Goal: Task Accomplishment & Management: Use online tool/utility

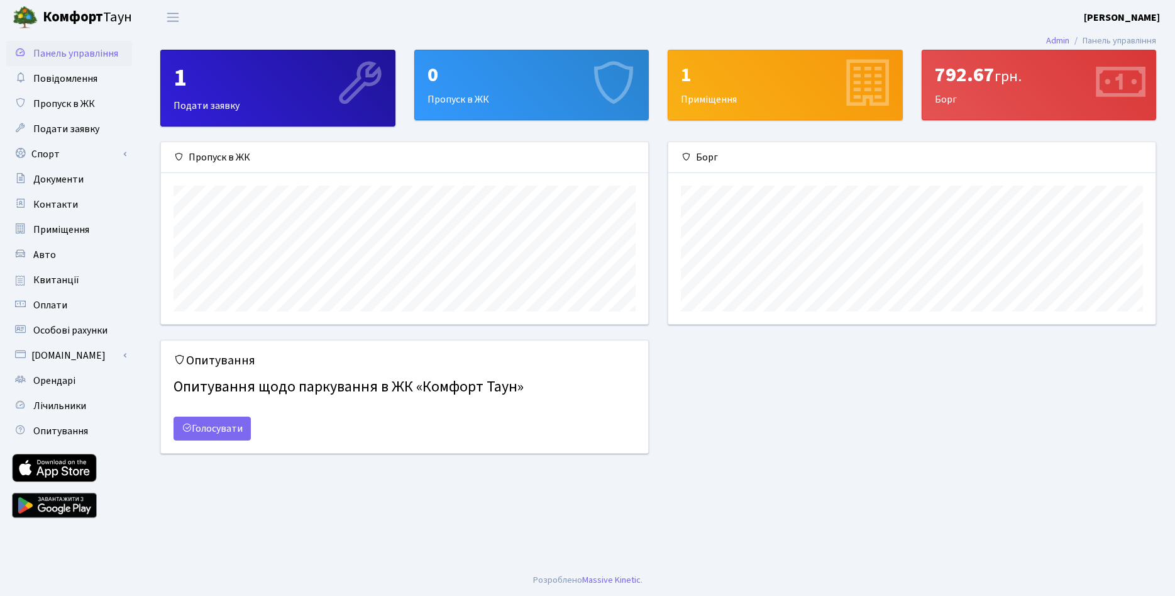
scroll to position [182, 487]
click at [67, 156] on link "Спорт" at bounding box center [69, 154] width 126 height 25
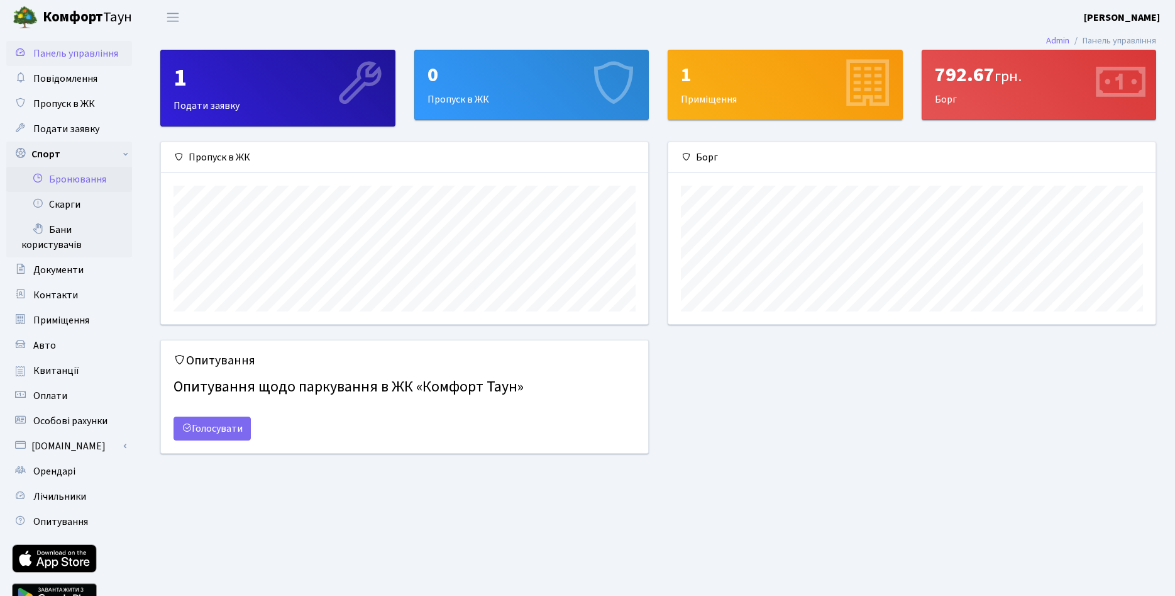
click at [91, 177] on link "Бронювання" at bounding box center [69, 179] width 126 height 25
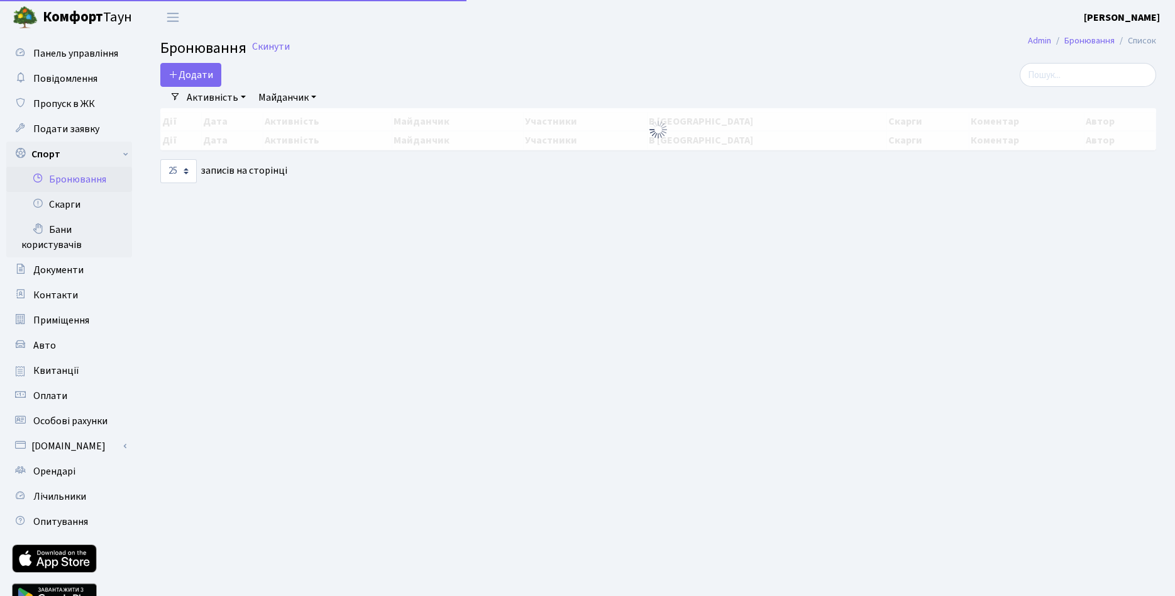
select select "25"
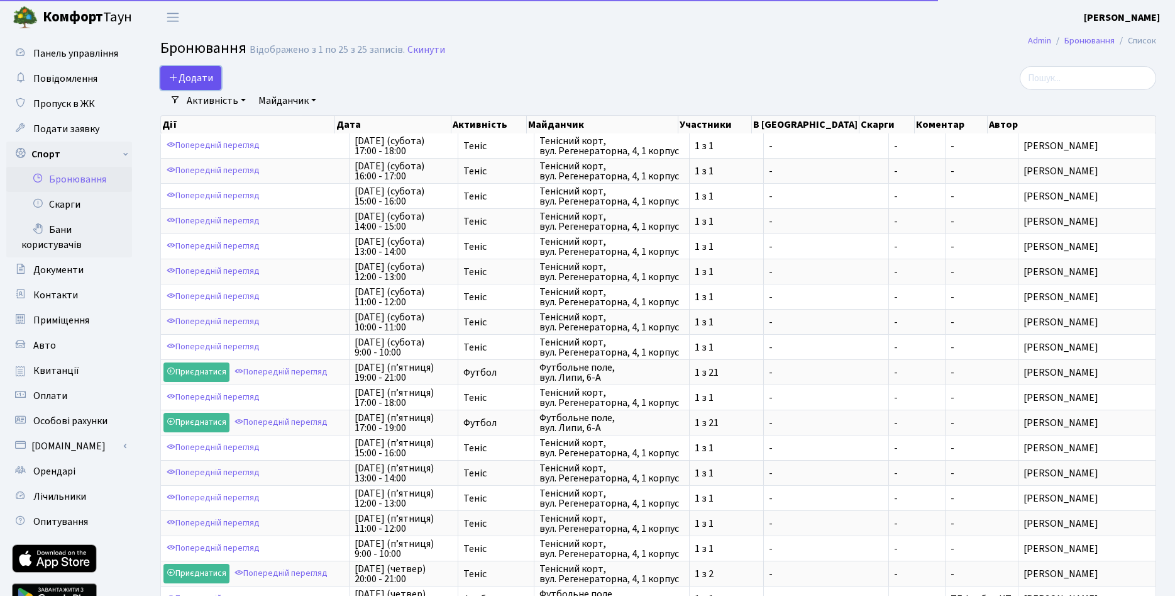
click at [194, 79] on button "Додати" at bounding box center [190, 78] width 61 height 24
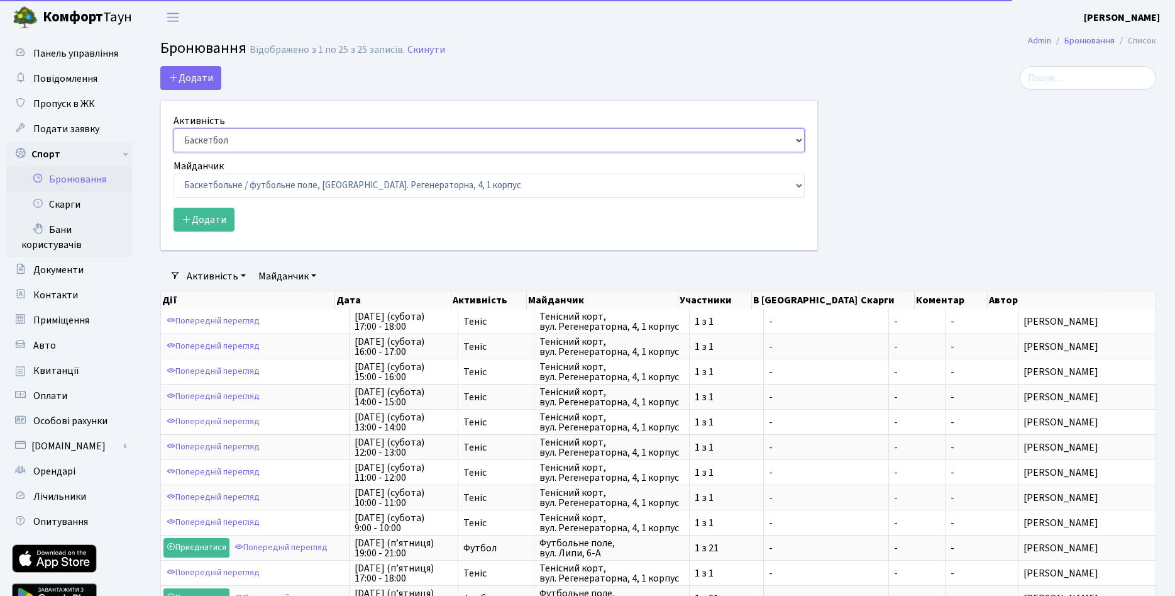
click at [174, 128] on select "Баскетбол Волейбол Йога Катання на роликах Настільний теніс Теніс Футбол Фітнес" at bounding box center [489, 140] width 631 height 24
select select "1"
click option "Теніс" at bounding box center [0, 0] width 0 height 0
click at [174, 174] on select "Баскетбольне / футбольне поле, Вул. Регенераторна, 4, 1 корпус Баскетбольне пол…" at bounding box center [489, 186] width 631 height 24
select select "1"
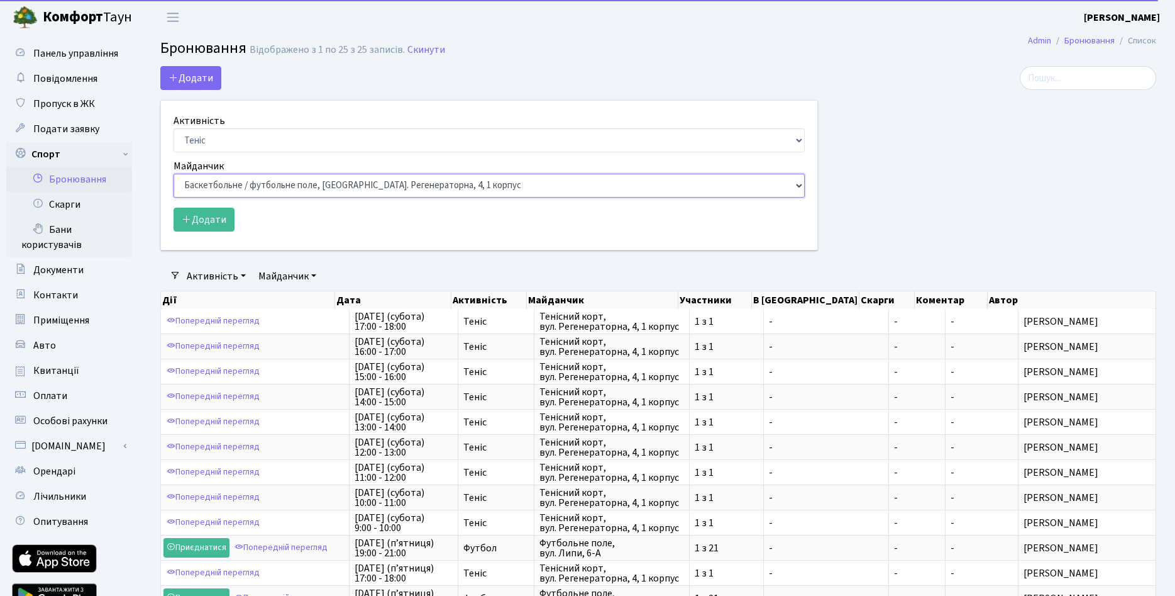
click option "Тенісний корт, вул. Регенераторна, 4, 1 корпус" at bounding box center [0, 0] width 0 height 0
click at [215, 223] on button "Додати" at bounding box center [204, 220] width 61 height 24
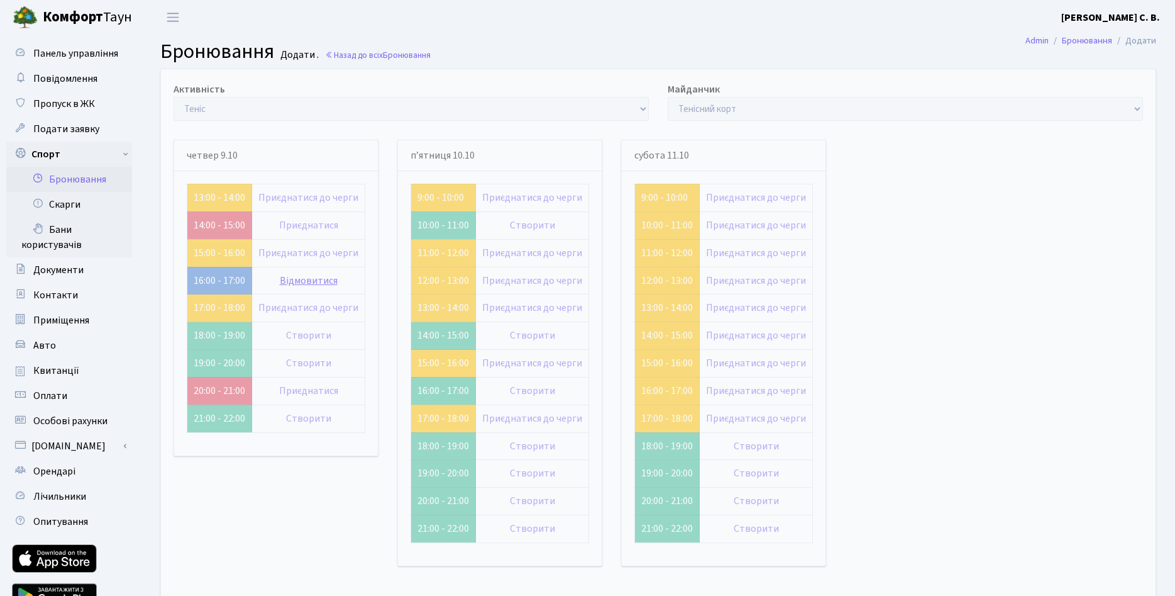
click at [297, 280] on link "Відмовитися" at bounding box center [309, 281] width 58 height 14
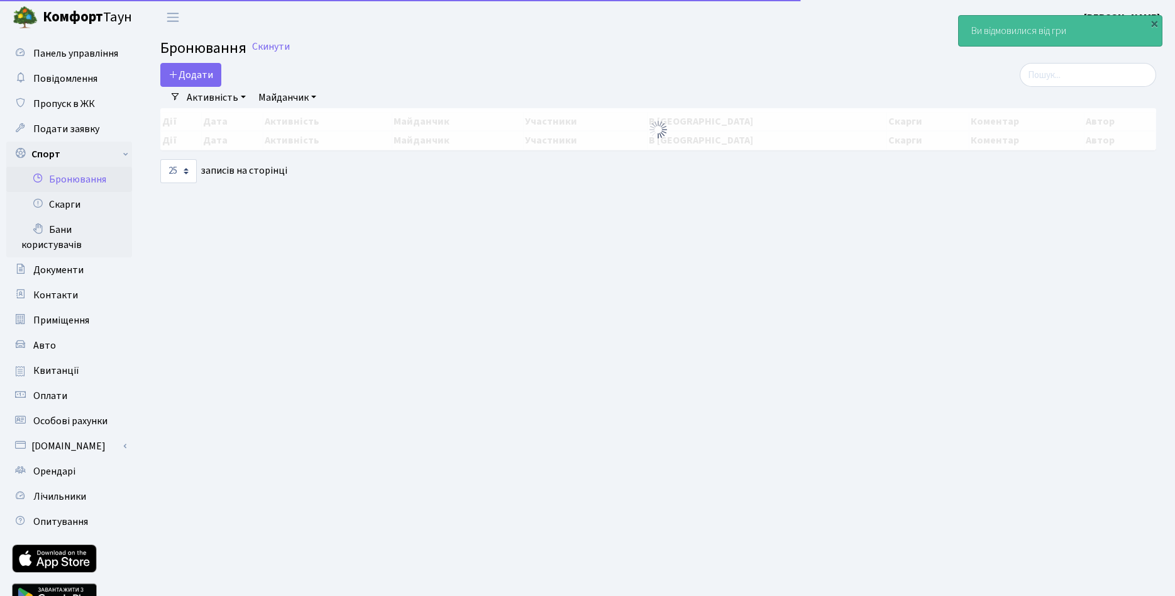
select select "25"
